Goal: Task Accomplishment & Management: Complete application form

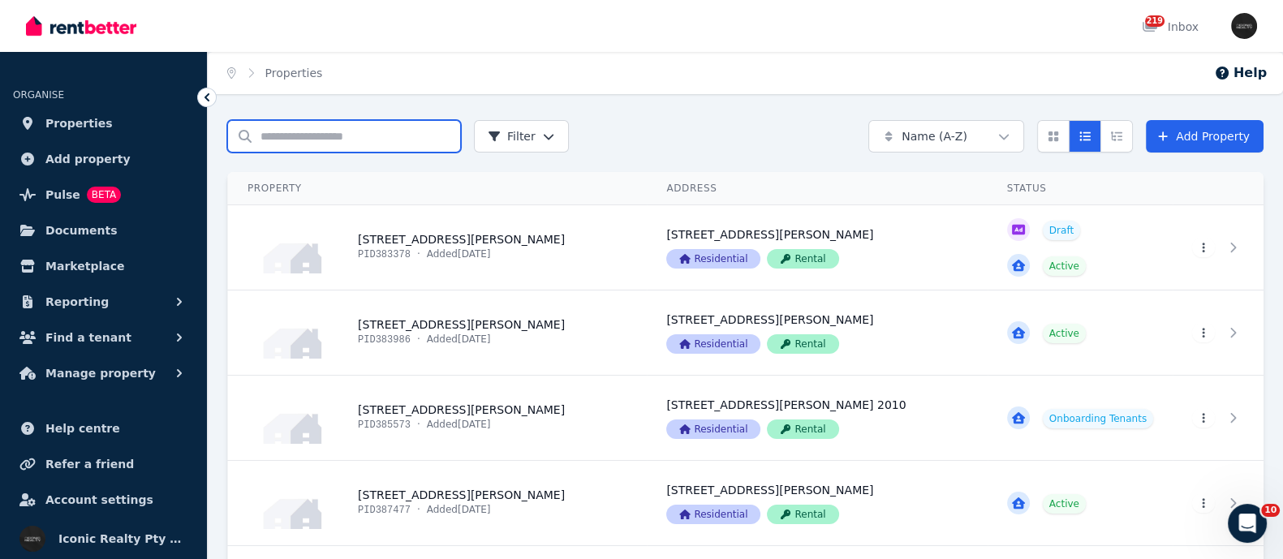
click at [308, 144] on input "Search properties" at bounding box center [344, 136] width 234 height 32
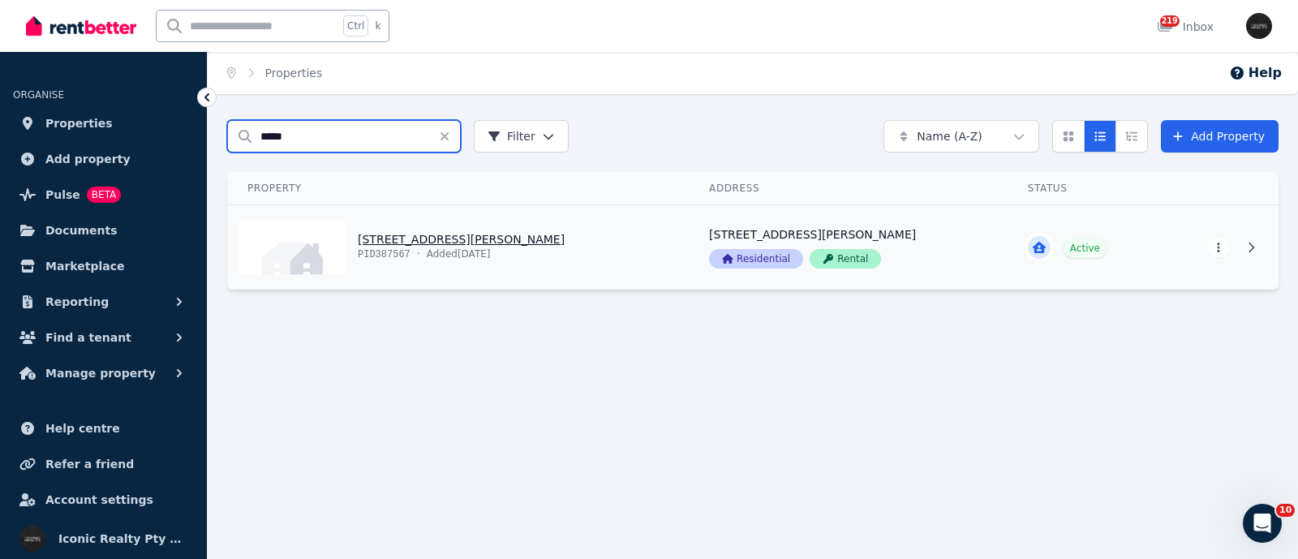
type input "*****"
click at [468, 252] on link "View property details" at bounding box center [459, 247] width 462 height 84
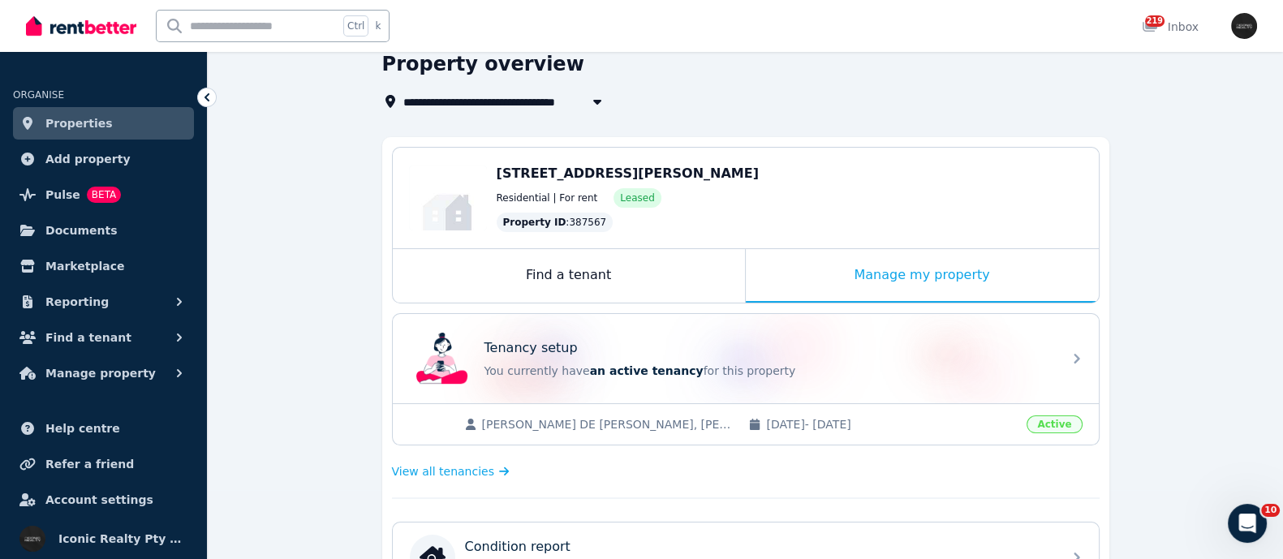
scroll to position [101, 0]
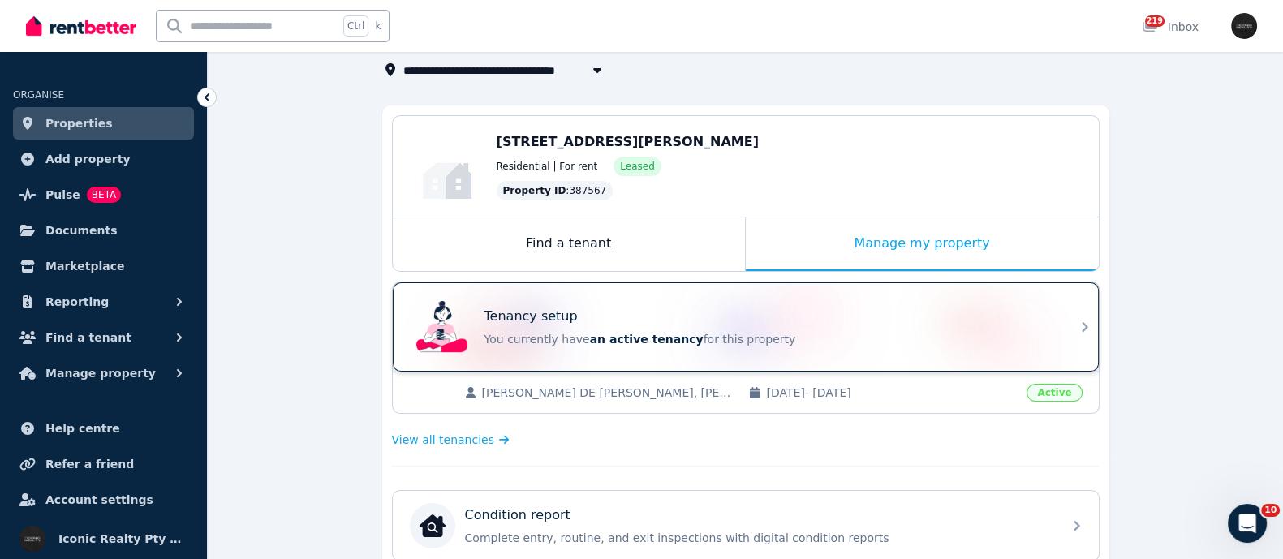
click at [553, 319] on p "Tenancy setup" at bounding box center [530, 316] width 93 height 19
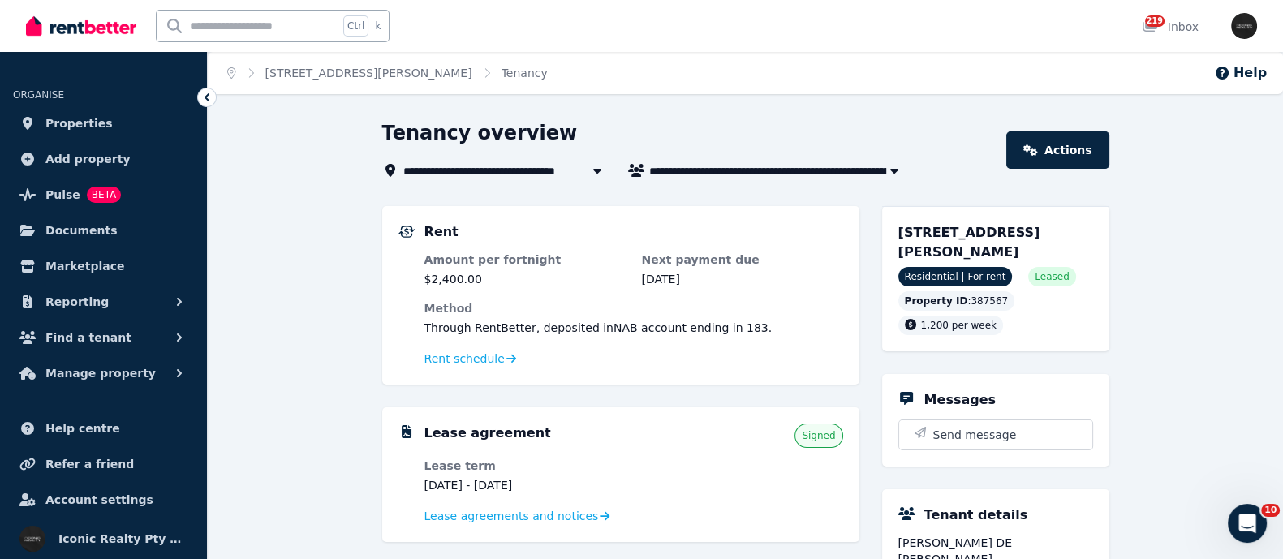
scroll to position [101, 0]
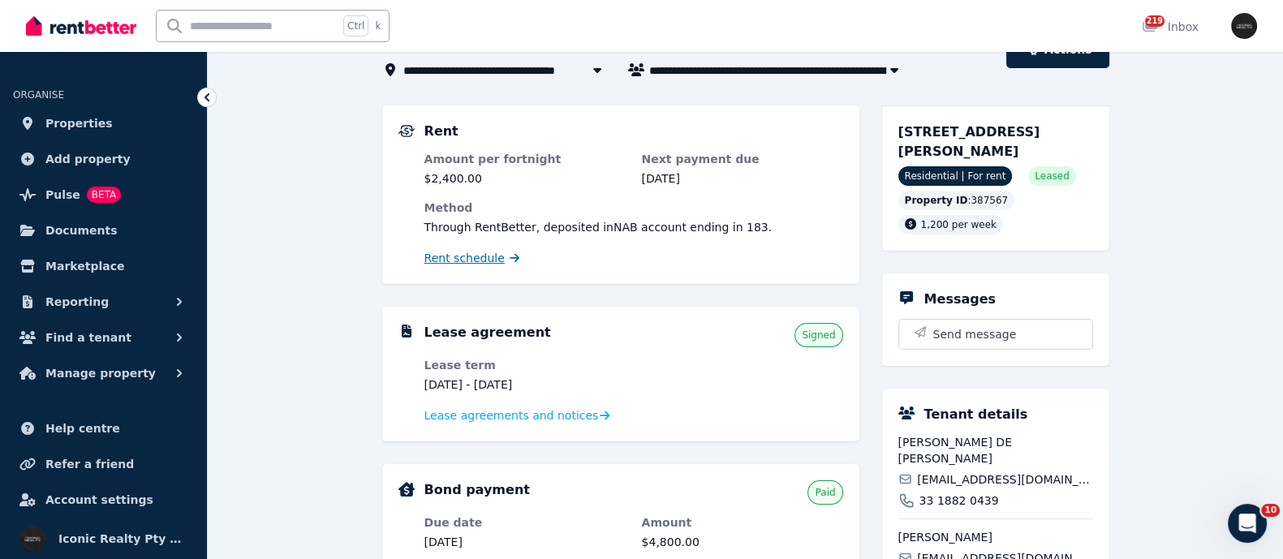
click at [461, 253] on span "Rent schedule" at bounding box center [464, 258] width 80 height 16
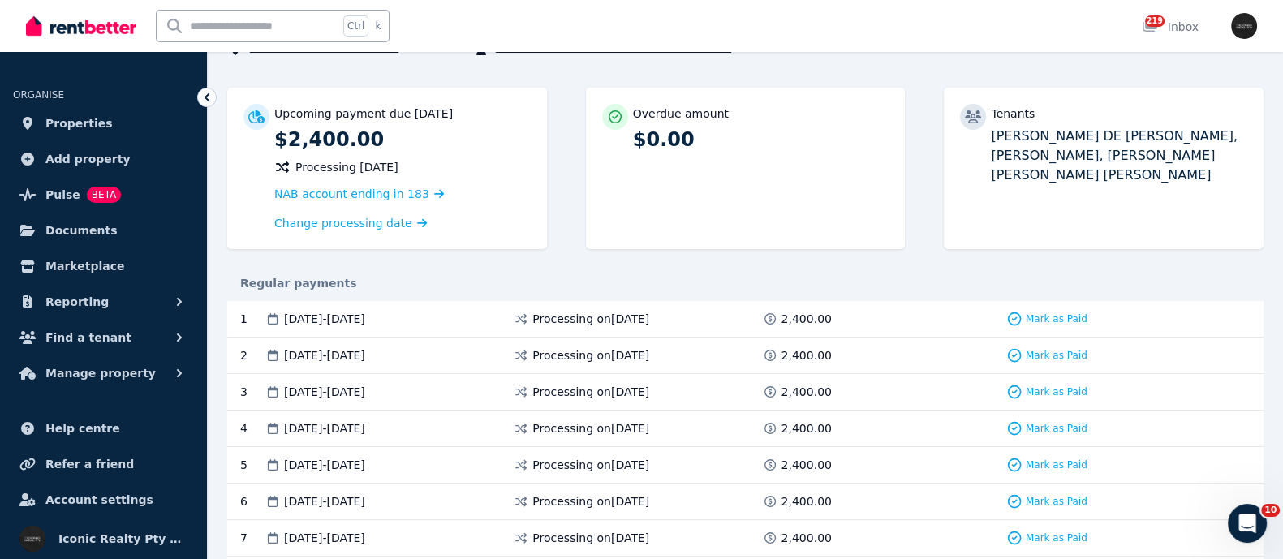
scroll to position [161, 0]
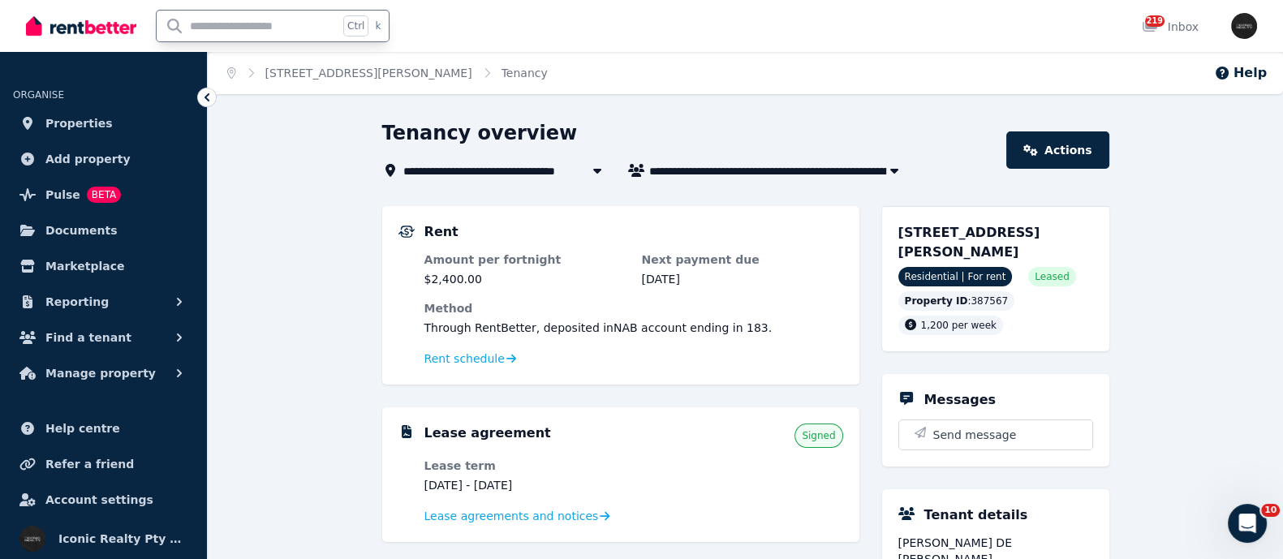
click at [202, 32] on input "text" at bounding box center [248, 26] width 182 height 31
type input "*****"
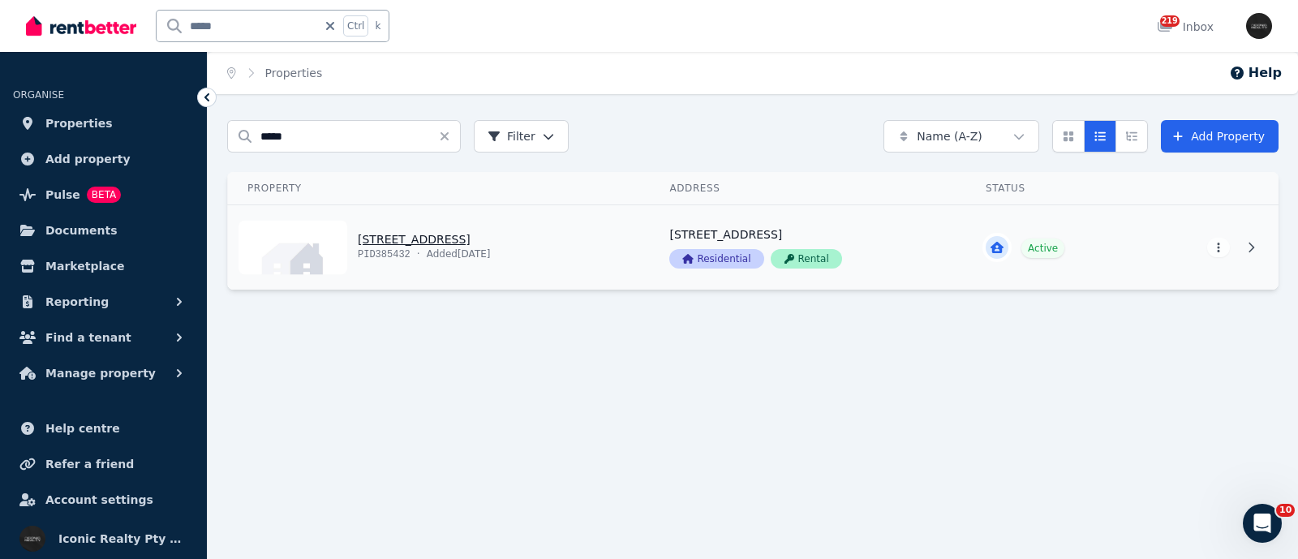
click at [409, 233] on link "View property details" at bounding box center [439, 247] width 422 height 84
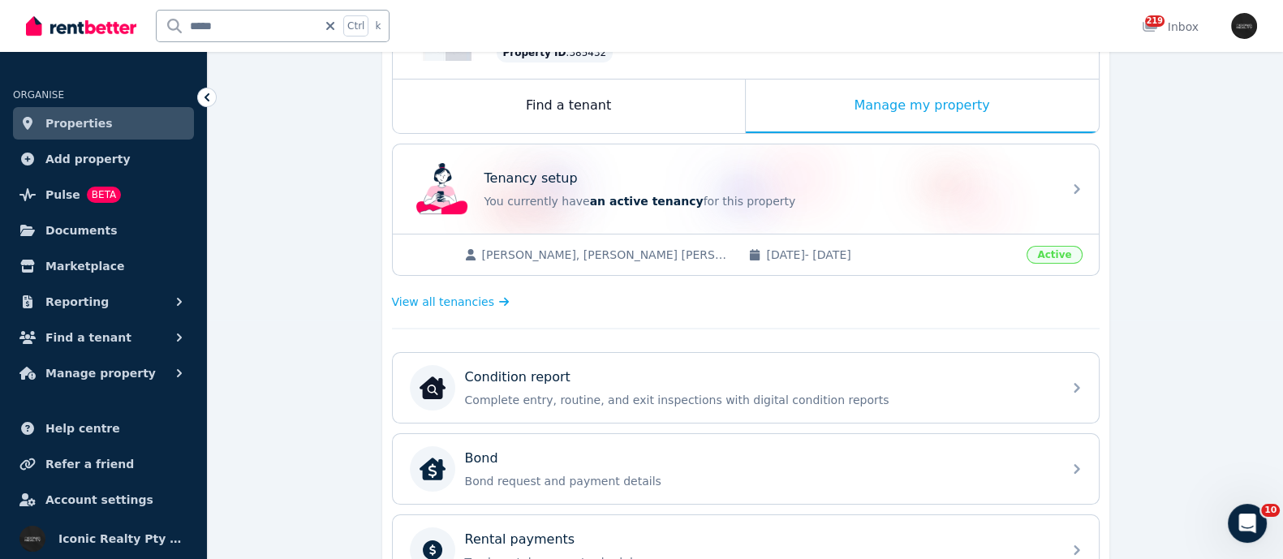
scroll to position [262, 0]
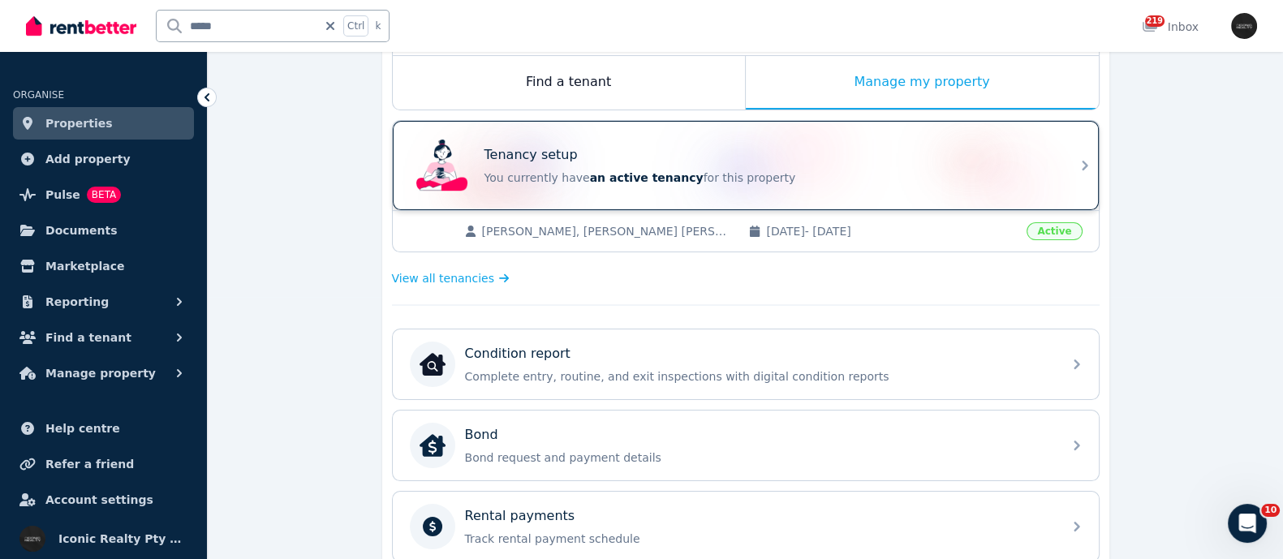
click at [590, 180] on span "an active tenancy" at bounding box center [647, 177] width 114 height 13
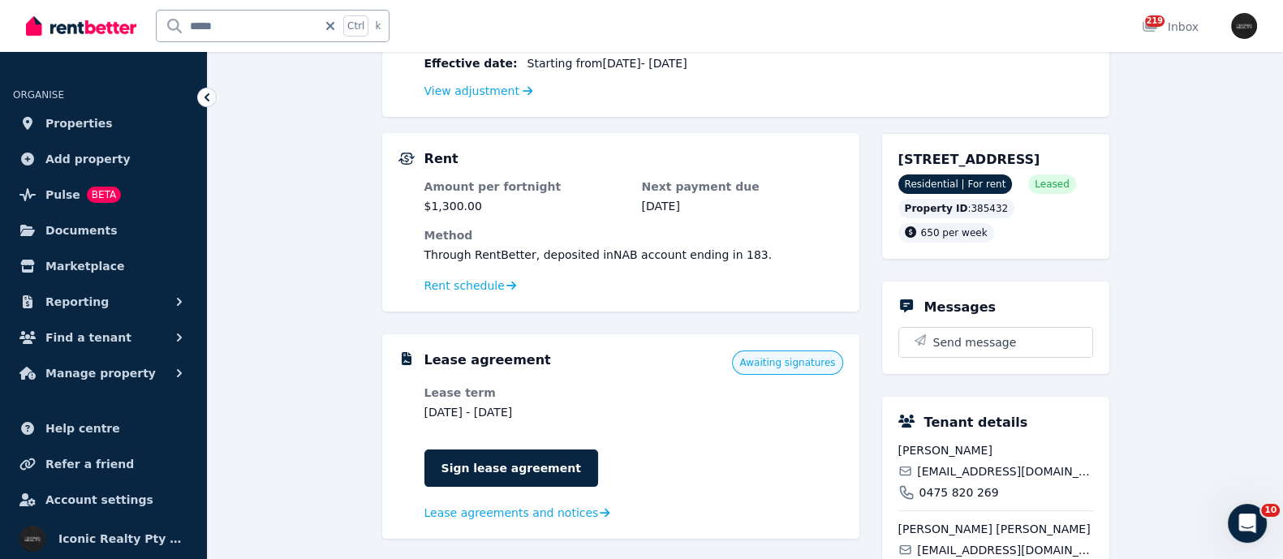
scroll to position [284, 0]
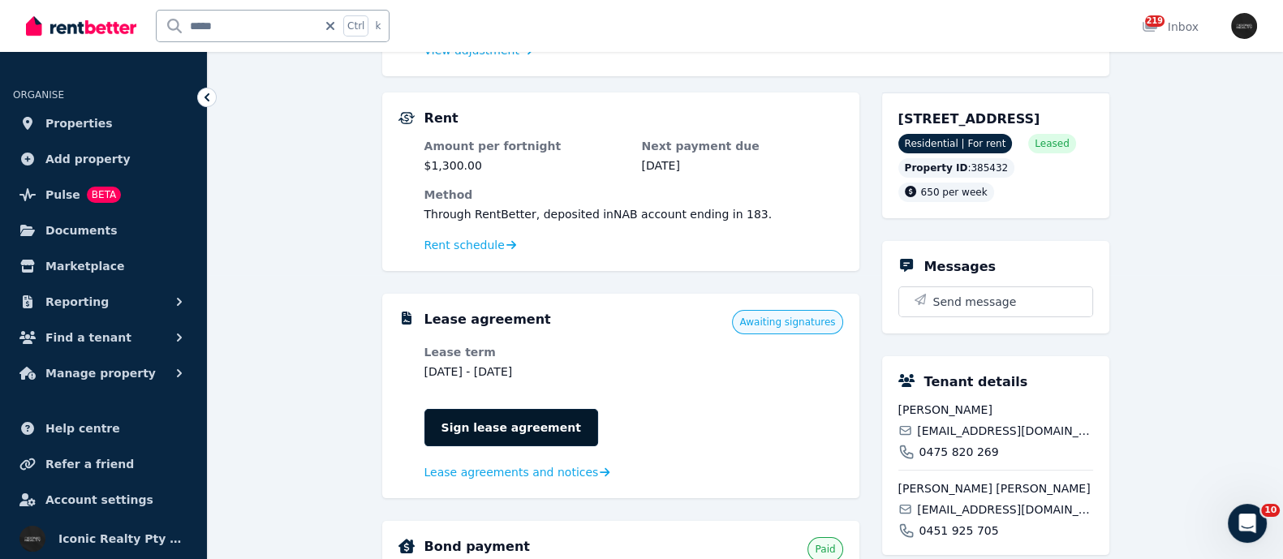
click at [504, 429] on link "Sign lease agreement" at bounding box center [511, 427] width 174 height 37
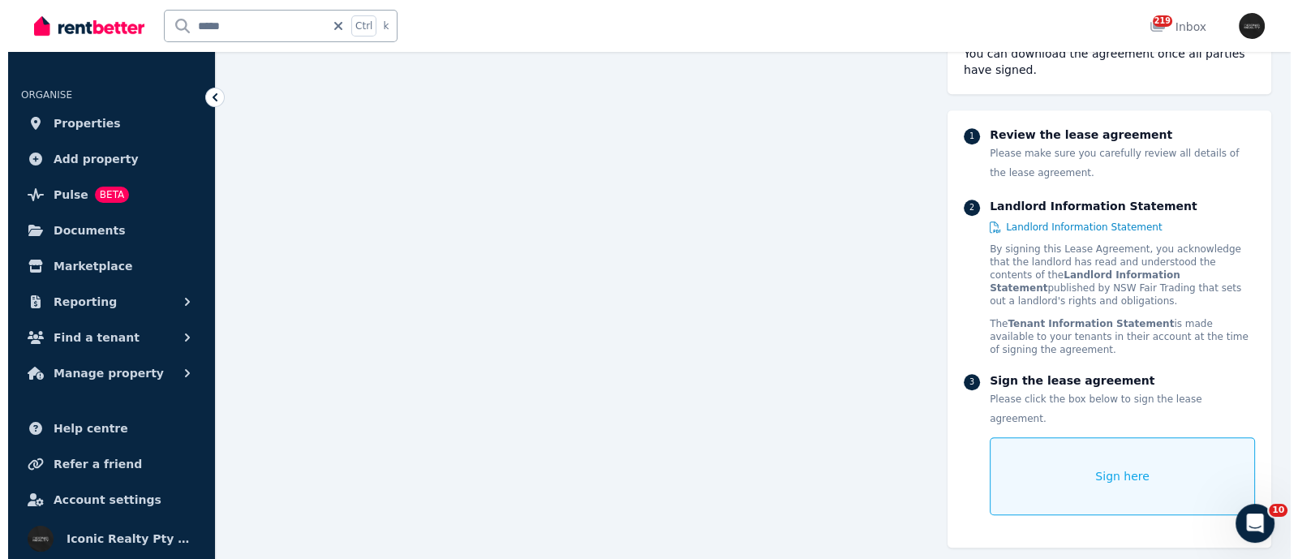
scroll to position [1988, 0]
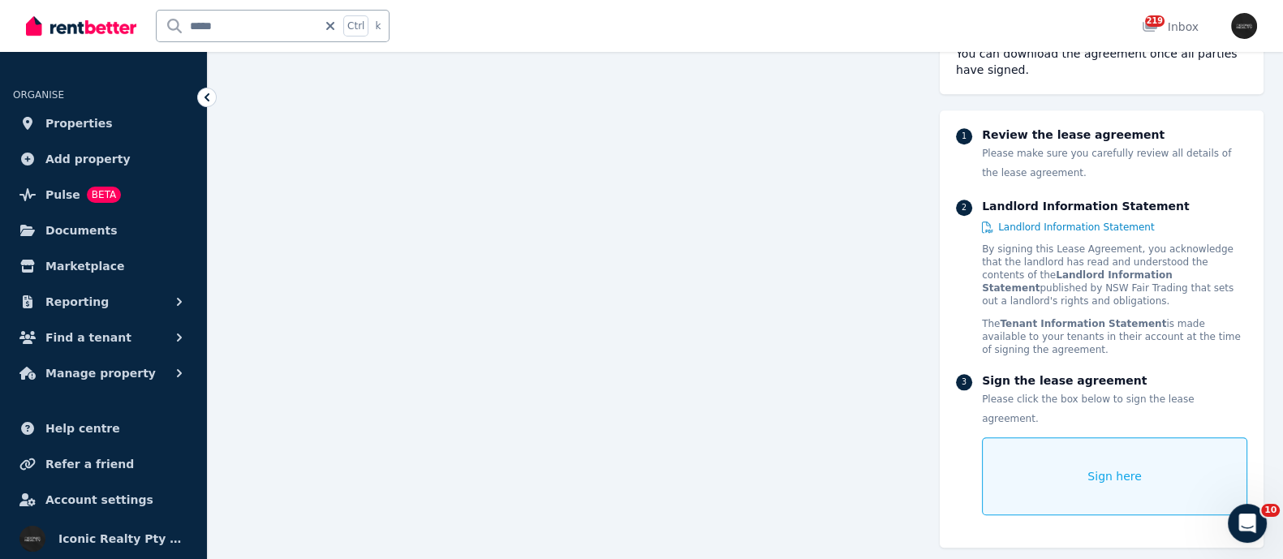
click at [1079, 451] on div "Sign here" at bounding box center [1114, 476] width 265 height 78
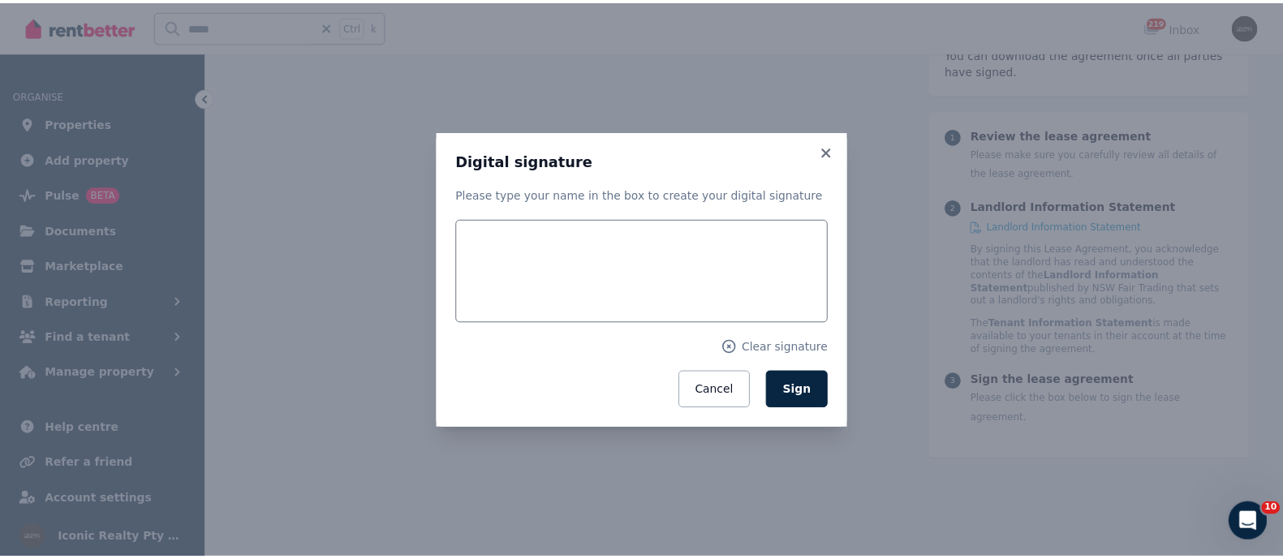
scroll to position [1992, 0]
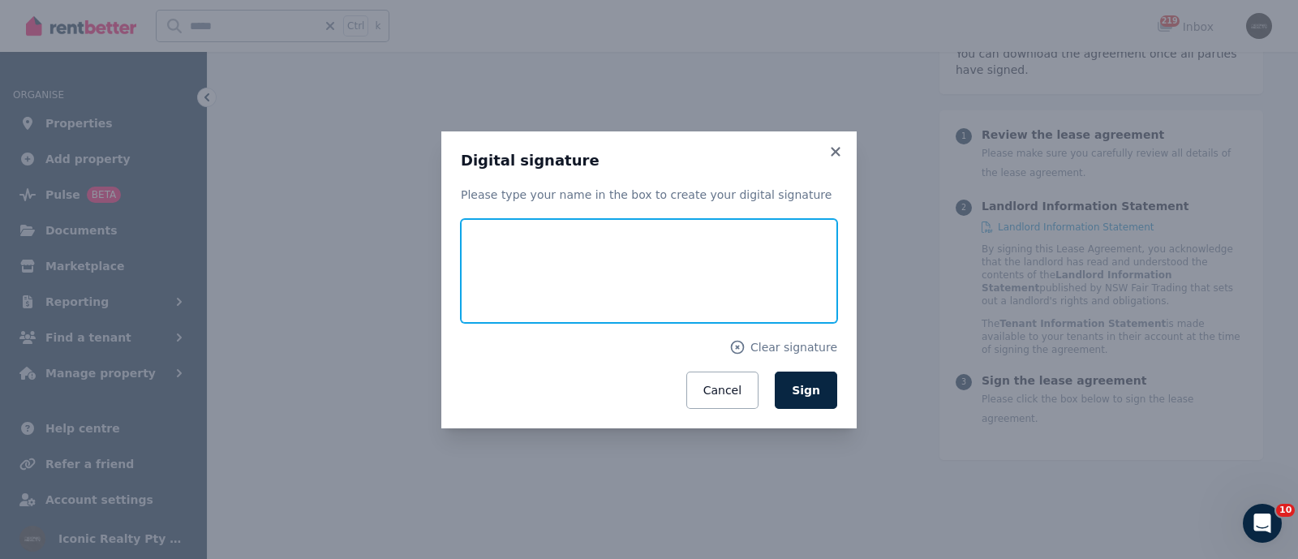
click at [493, 273] on input "text" at bounding box center [649, 271] width 377 height 104
type input "**********"
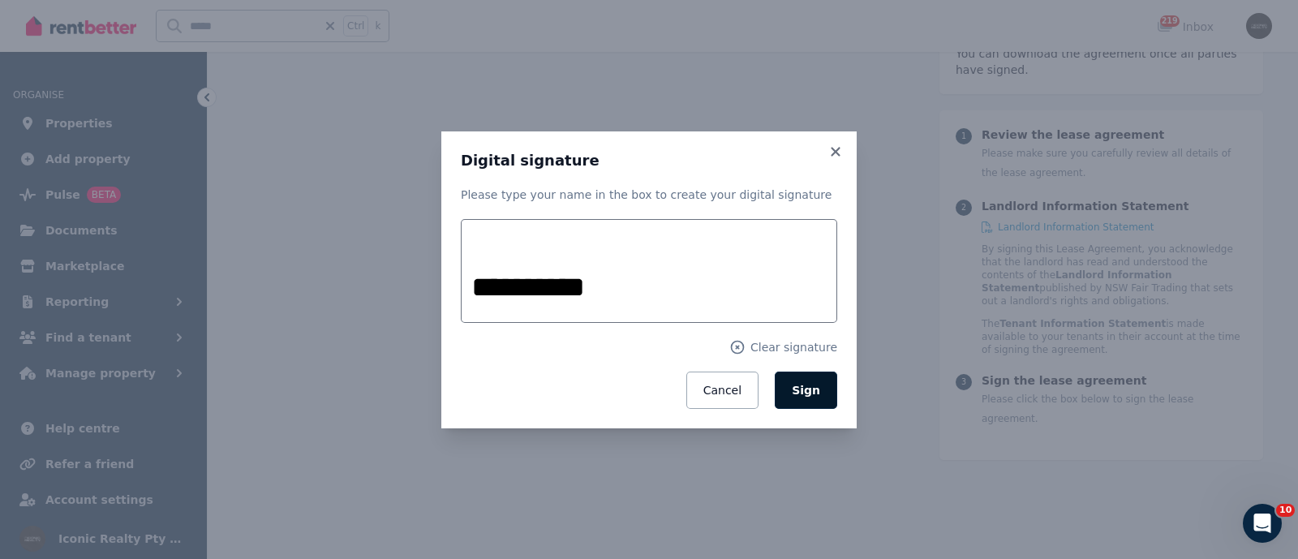
click at [787, 377] on button "Sign" at bounding box center [806, 390] width 62 height 37
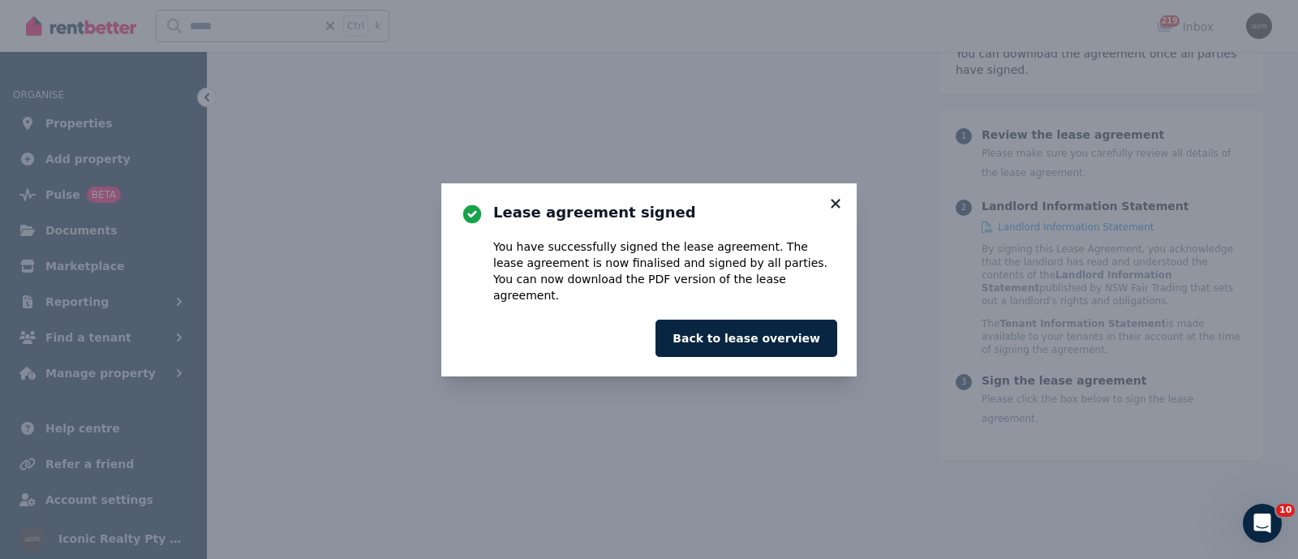
click at [837, 208] on icon at bounding box center [835, 203] width 9 height 9
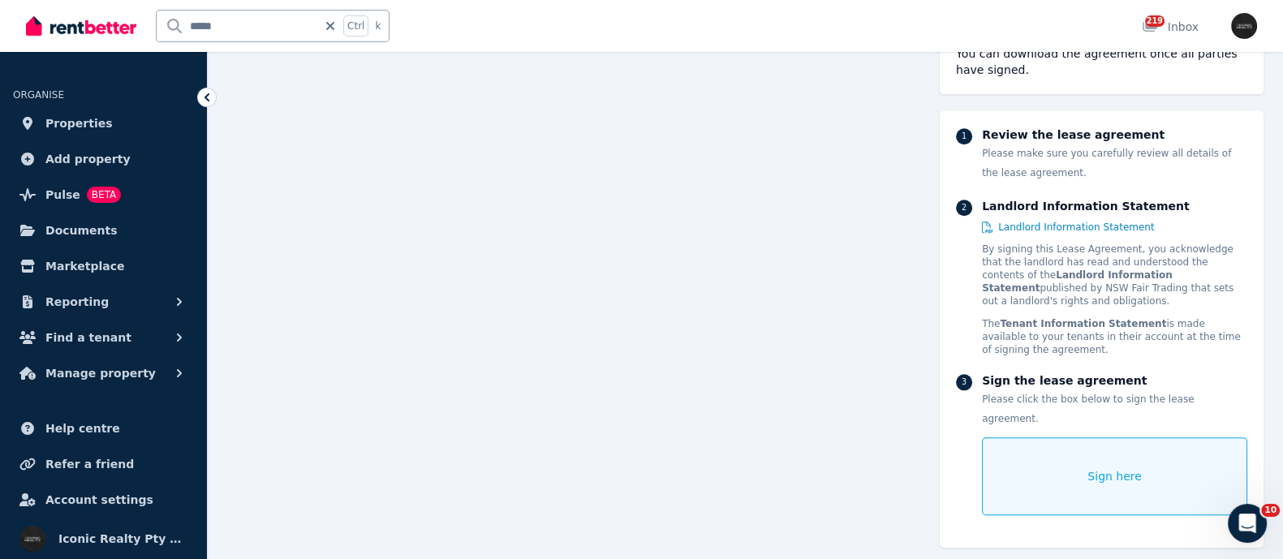
scroll to position [1988, 0]
drag, startPoint x: 254, startPoint y: 25, endPoint x: 4, endPoint y: 49, distance: 251.0
click at [4, 49] on div "Open main menu ***** Ctrl k 219 Inbox Open user menu" at bounding box center [641, 26] width 1283 height 52
type input "*****"
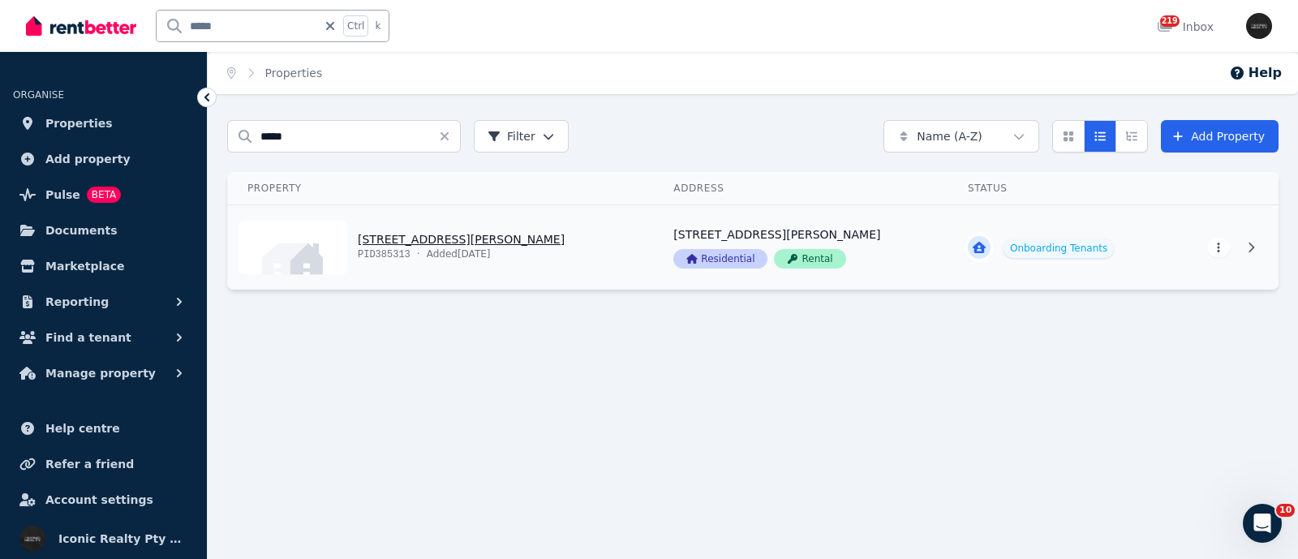
click at [457, 233] on link "View property details" at bounding box center [441, 247] width 426 height 84
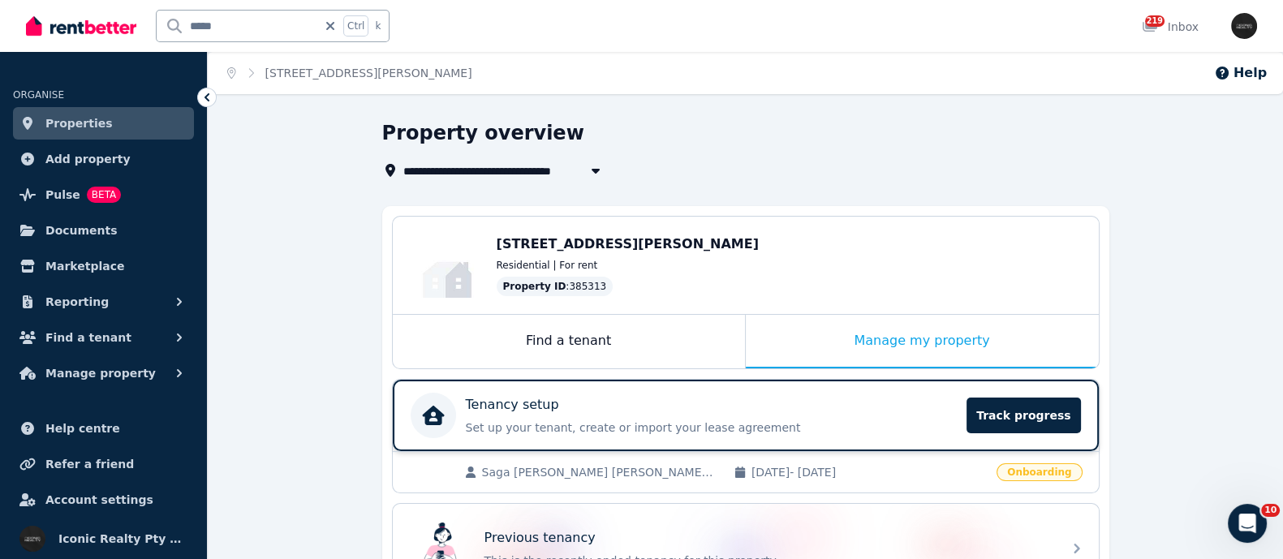
click at [515, 410] on p "Tenancy setup" at bounding box center [512, 404] width 93 height 19
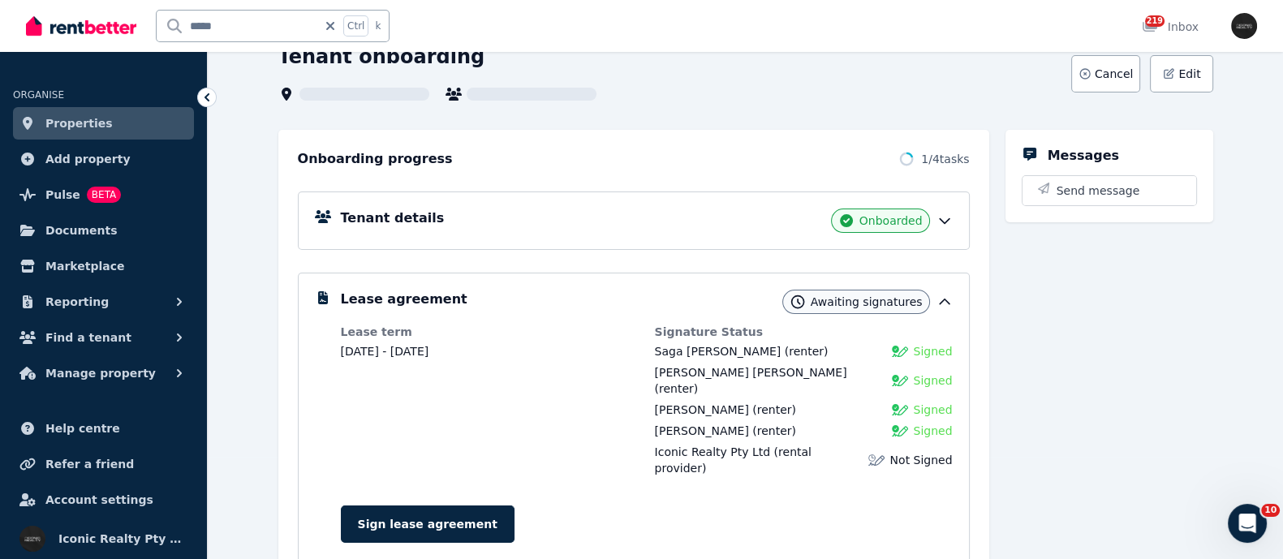
scroll to position [202, 0]
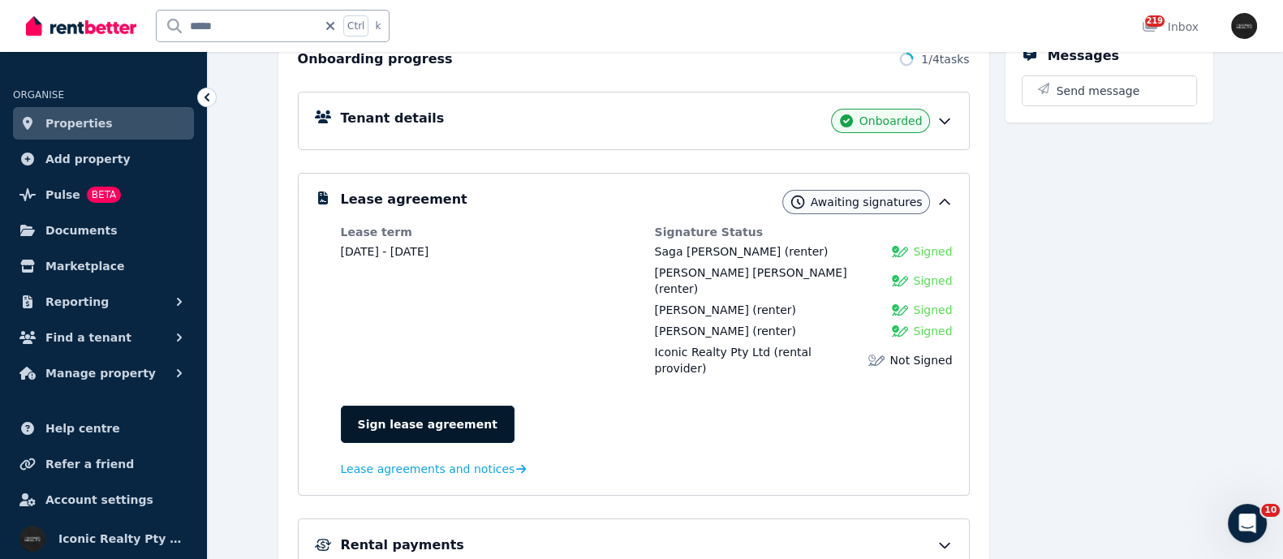
click at [373, 406] on link "Sign lease agreement" at bounding box center [428, 424] width 174 height 37
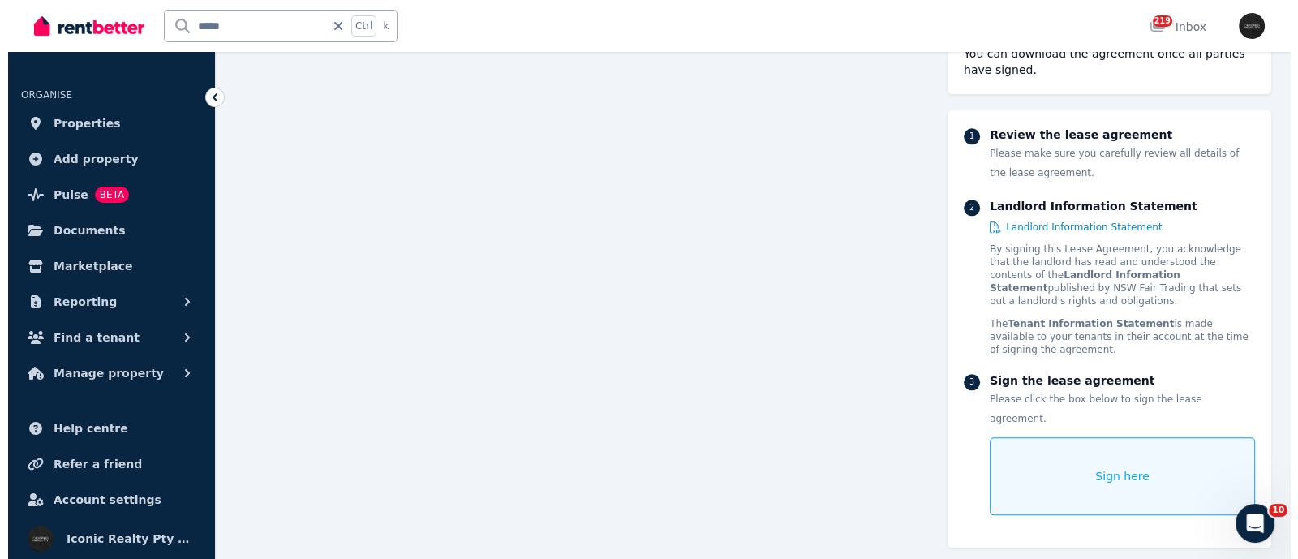
scroll to position [2394, 0]
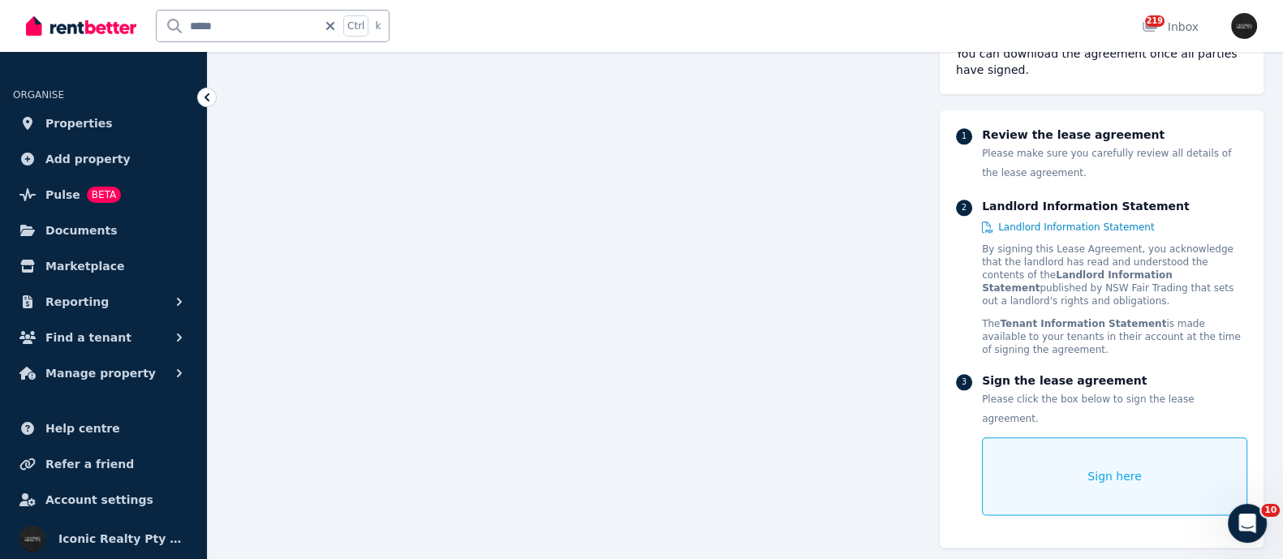
click at [1088, 455] on div "Sign here" at bounding box center [1114, 476] width 265 height 78
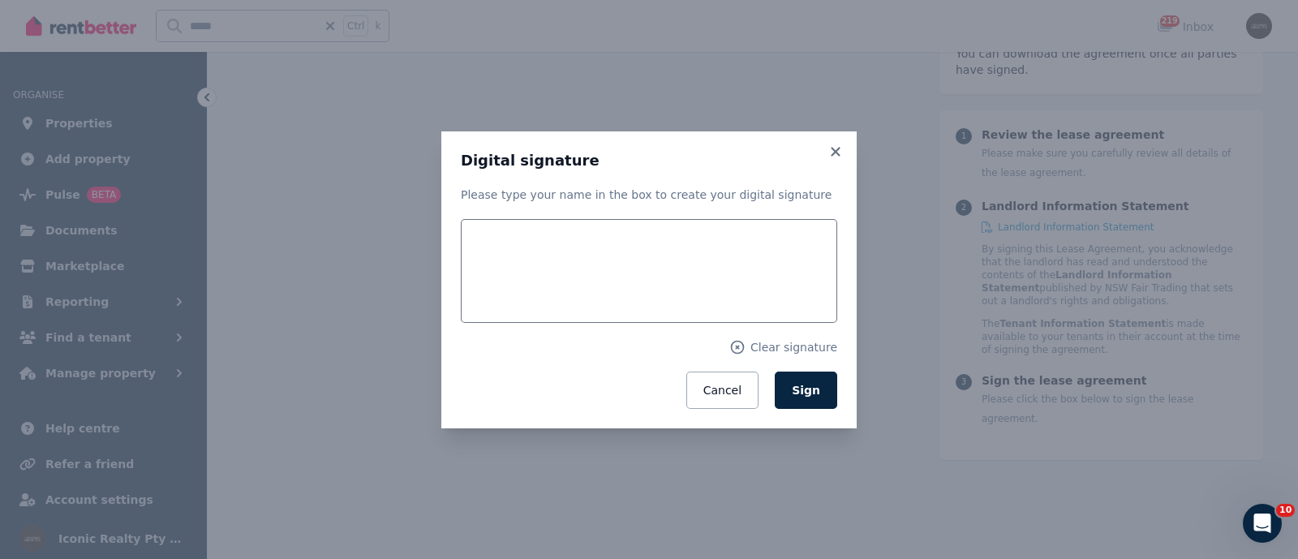
click at [458, 280] on div "Digital signature Please type your name in the box to create your digital signa…" at bounding box center [648, 279] width 415 height 297
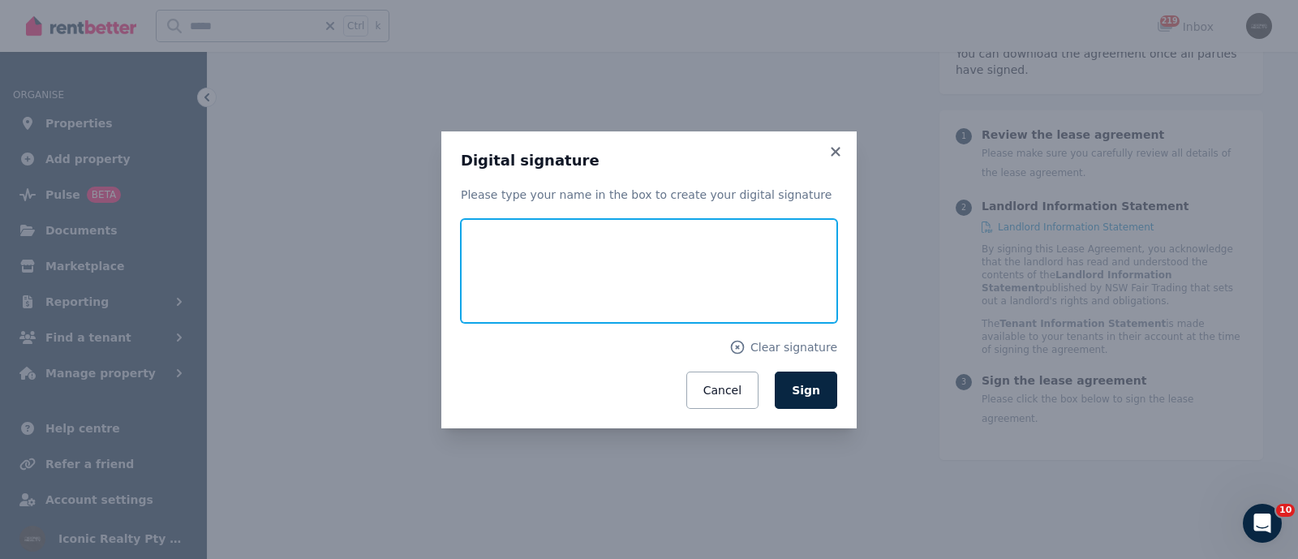
click at [506, 281] on input "text" at bounding box center [649, 271] width 377 height 104
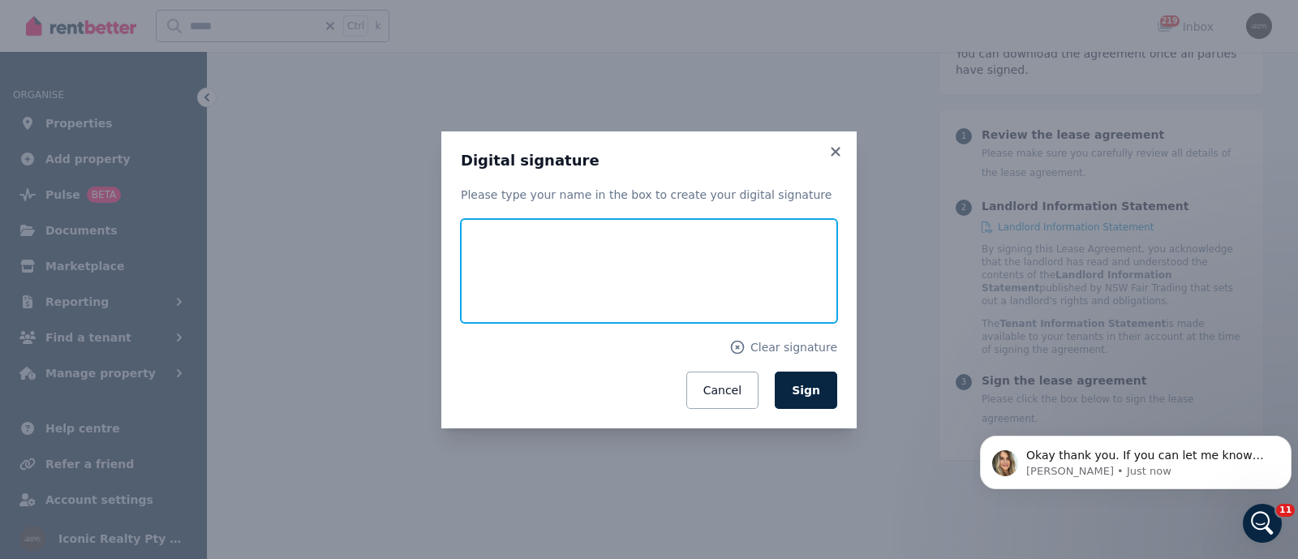
scroll to position [0, 0]
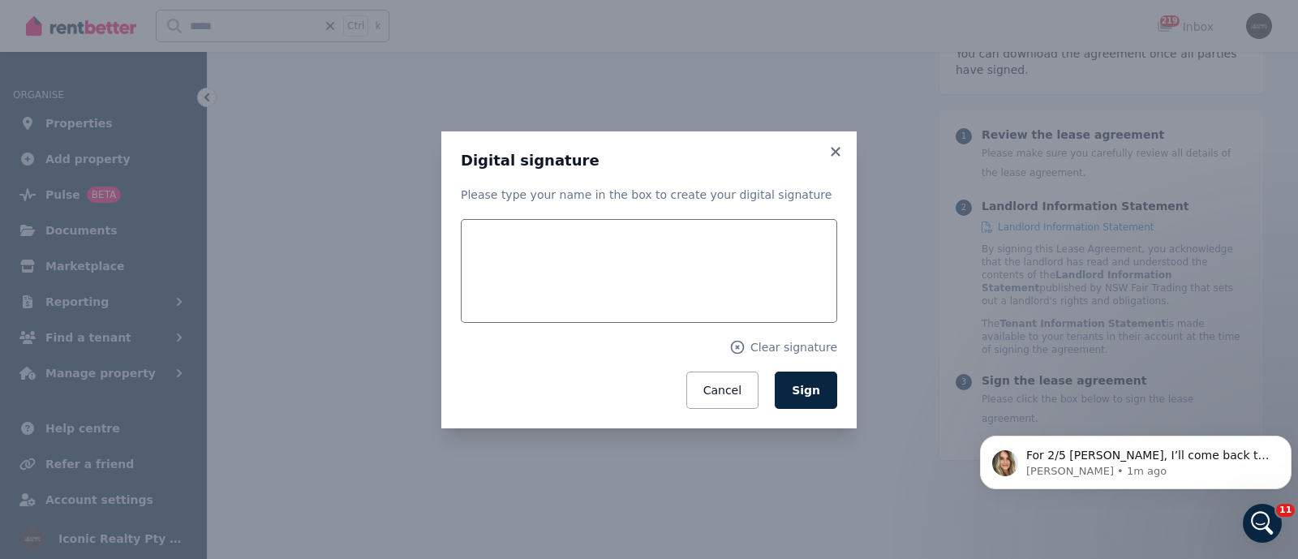
click at [631, 551] on div "Digital signature Please type your name in the box to create your digital signa…" at bounding box center [649, 279] width 1298 height 559
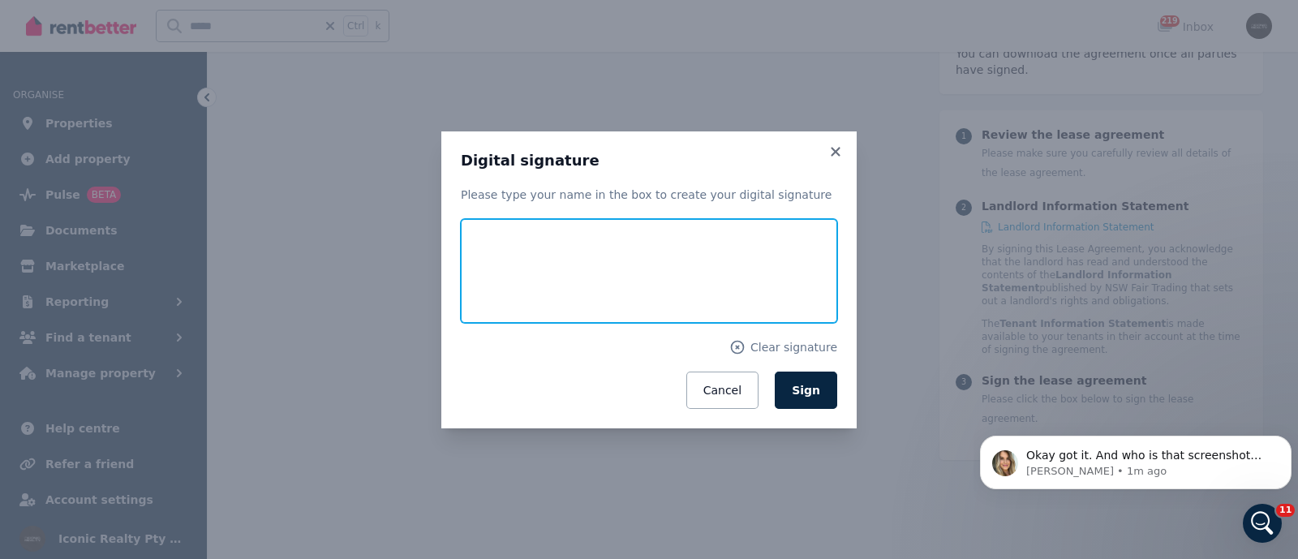
click at [574, 265] on input "text" at bounding box center [649, 271] width 377 height 104
type input "**********"
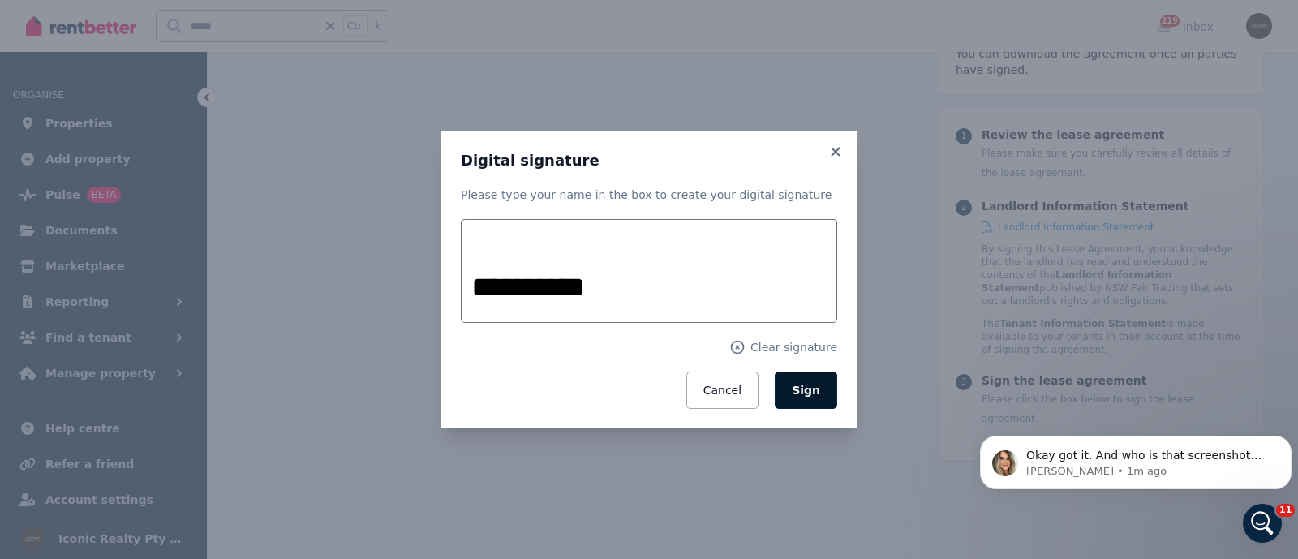
click at [802, 405] on button "Sign" at bounding box center [806, 390] width 62 height 37
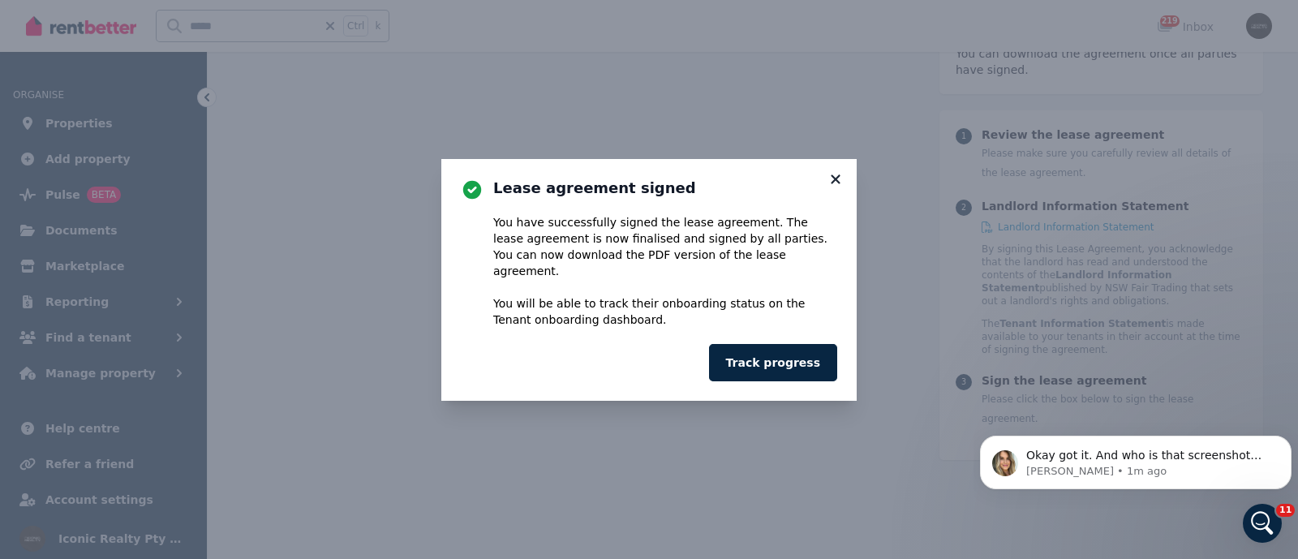
click at [836, 187] on icon at bounding box center [836, 179] width 16 height 15
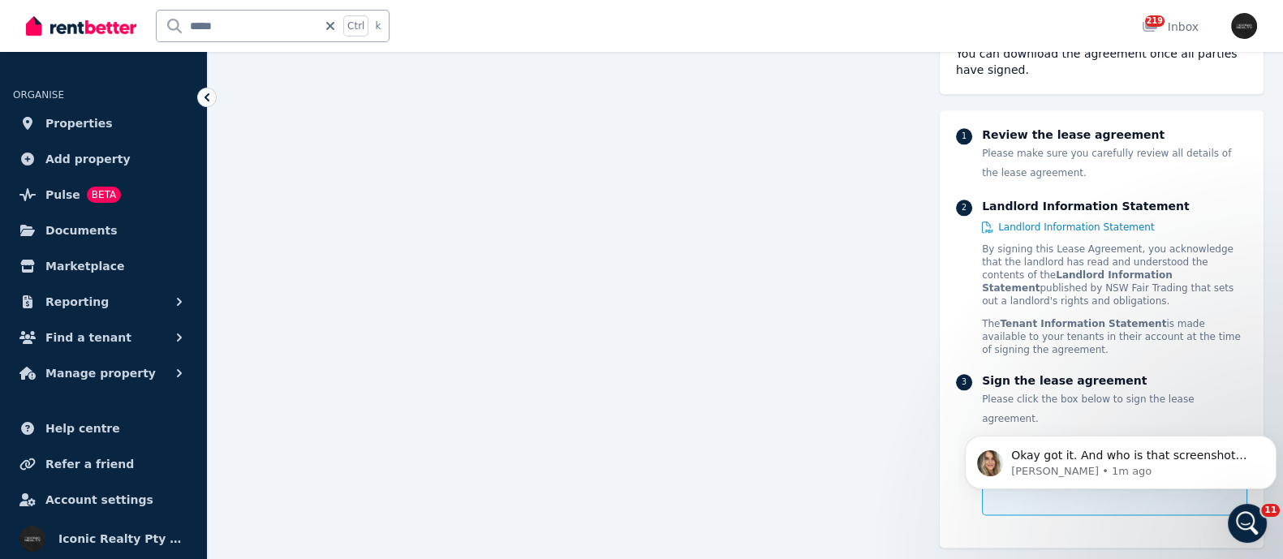
scroll to position [2390, 0]
